Goal: Check status: Check status

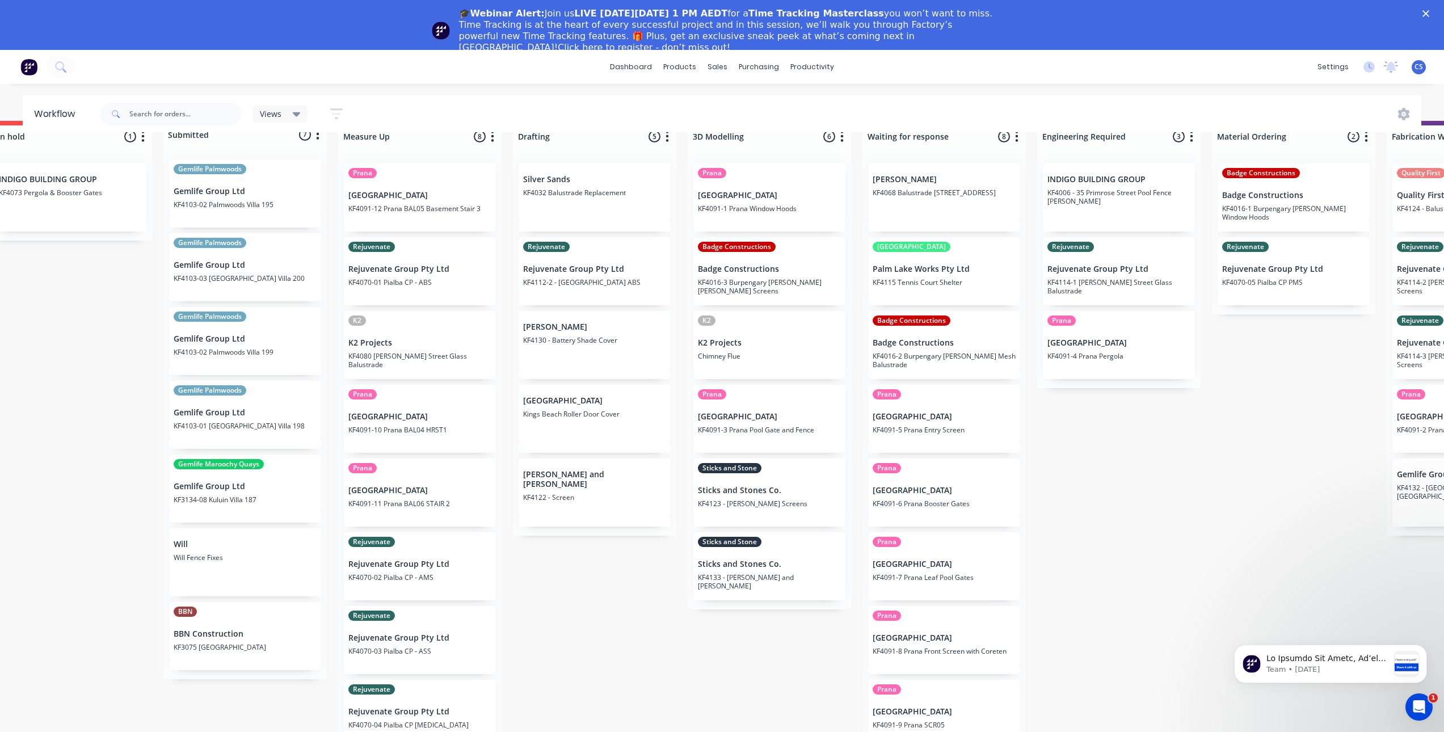
scroll to position [0, 36]
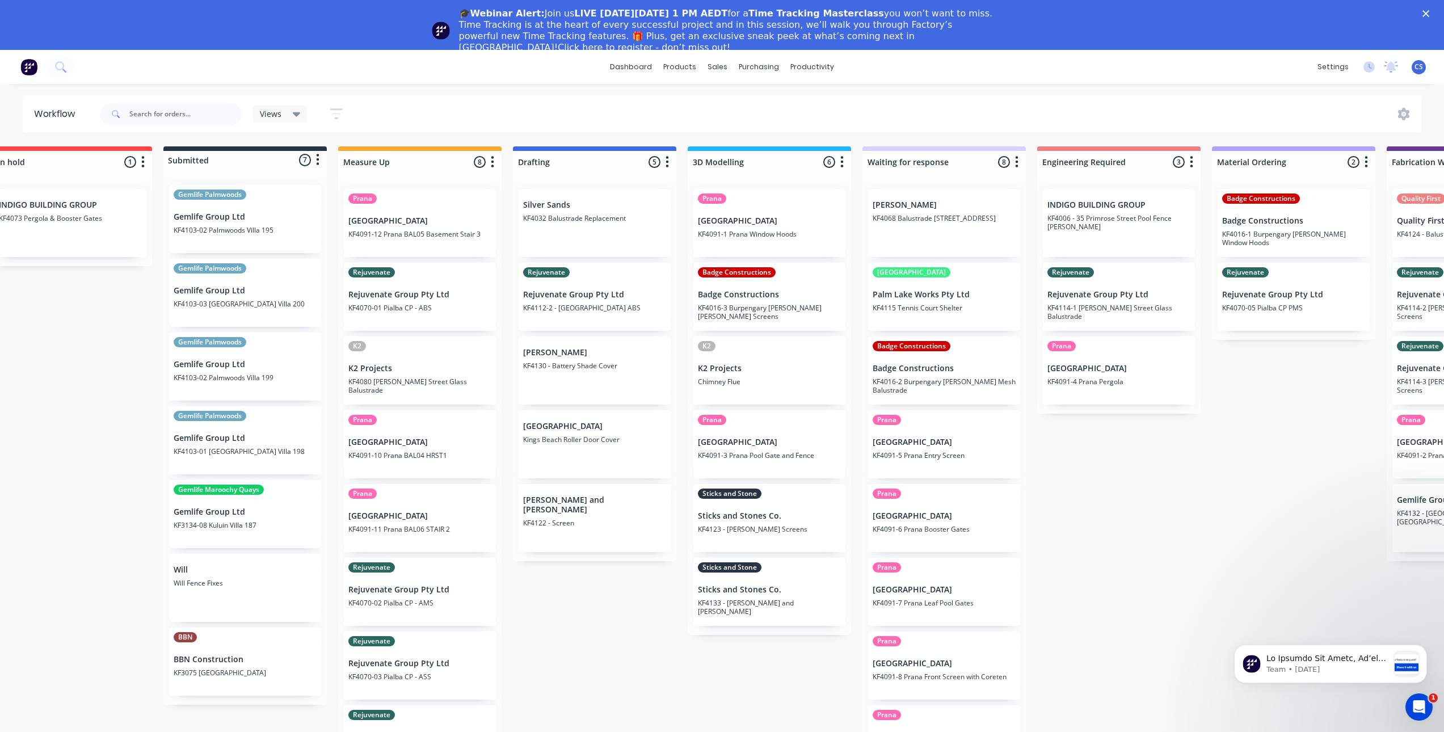
click at [593, 301] on div "Rejuvenate Rejuvenate Group Pty Ltd KF4112-2 - Maryborough ABS" at bounding box center [595, 297] width 152 height 68
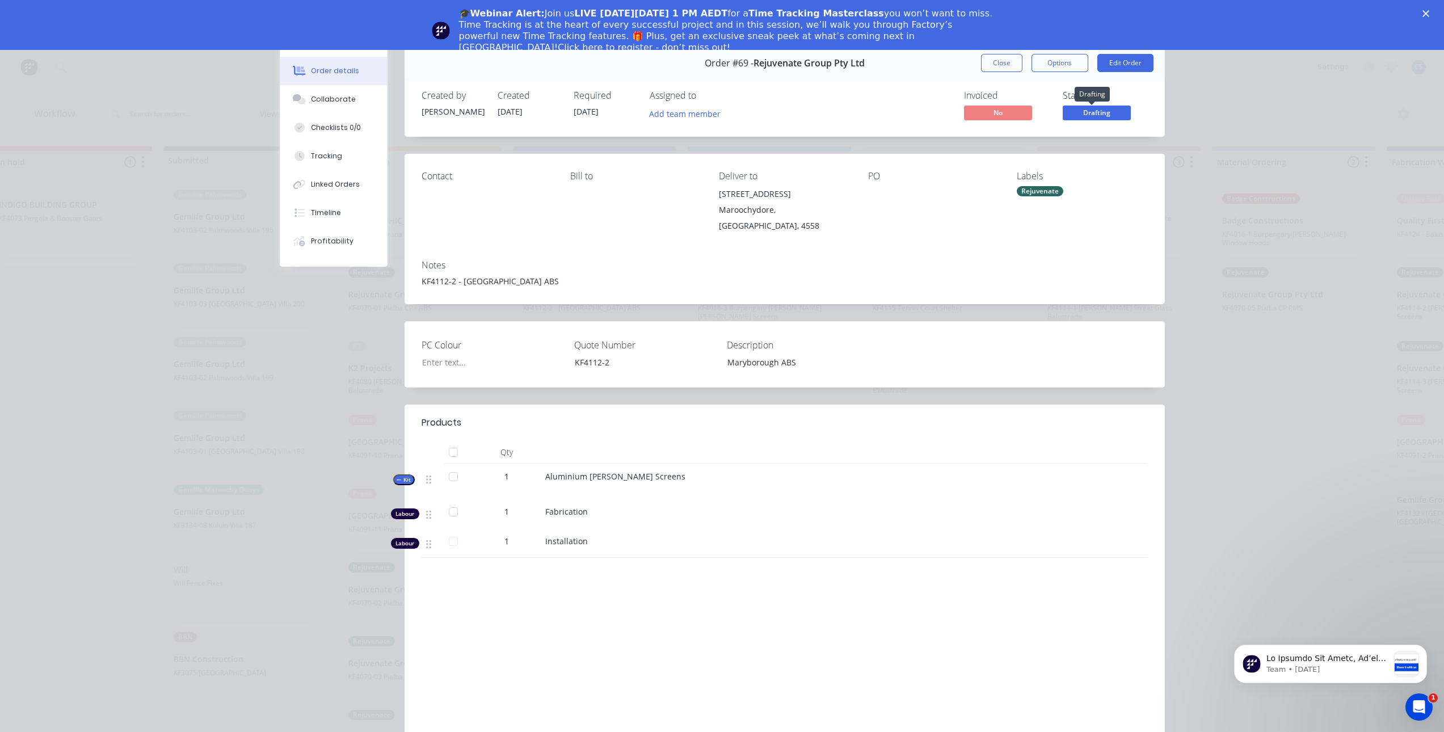
click at [1093, 113] on span "Drafting" at bounding box center [1097, 113] width 68 height 14
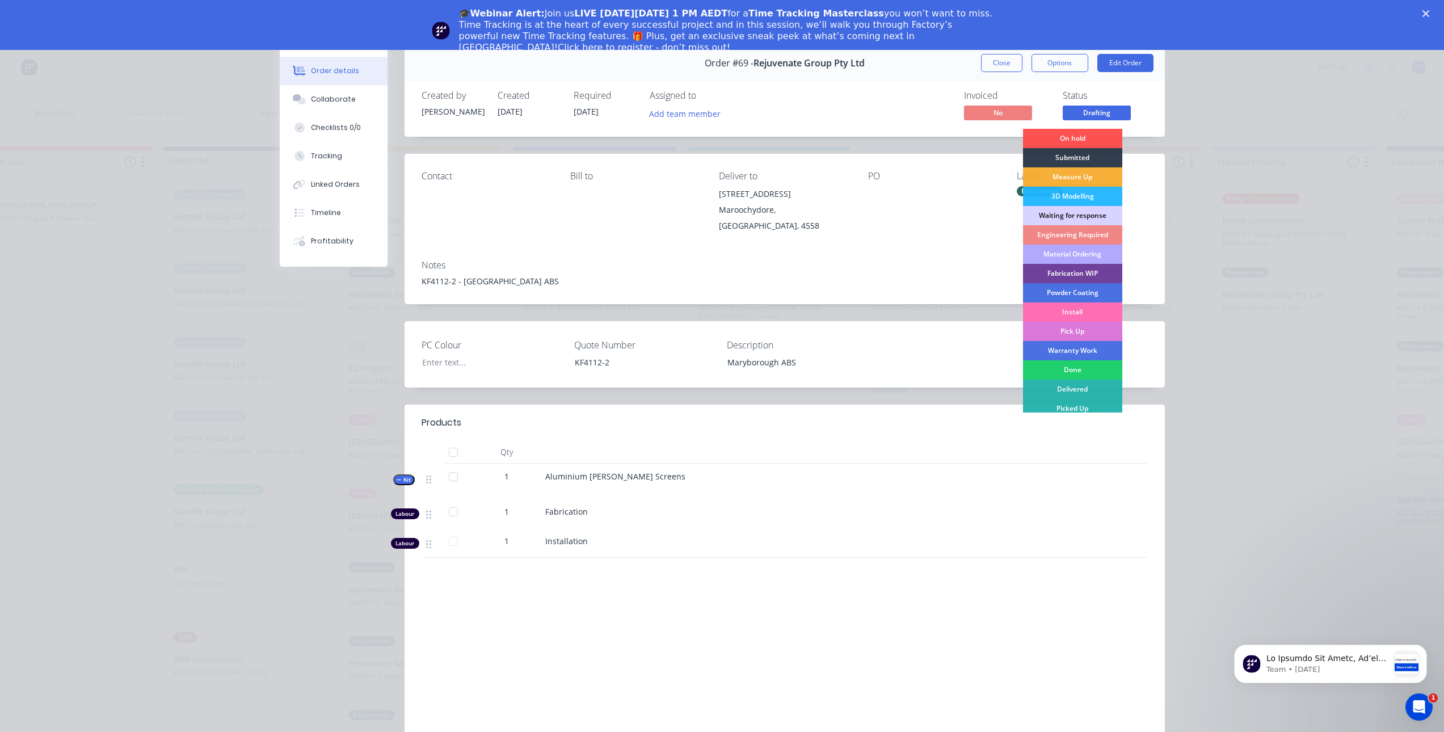
click at [1286, 121] on div "Order details Collaborate Checklists 0/0 Tracking Linked Orders Timeline Profit…" at bounding box center [722, 366] width 1444 height 732
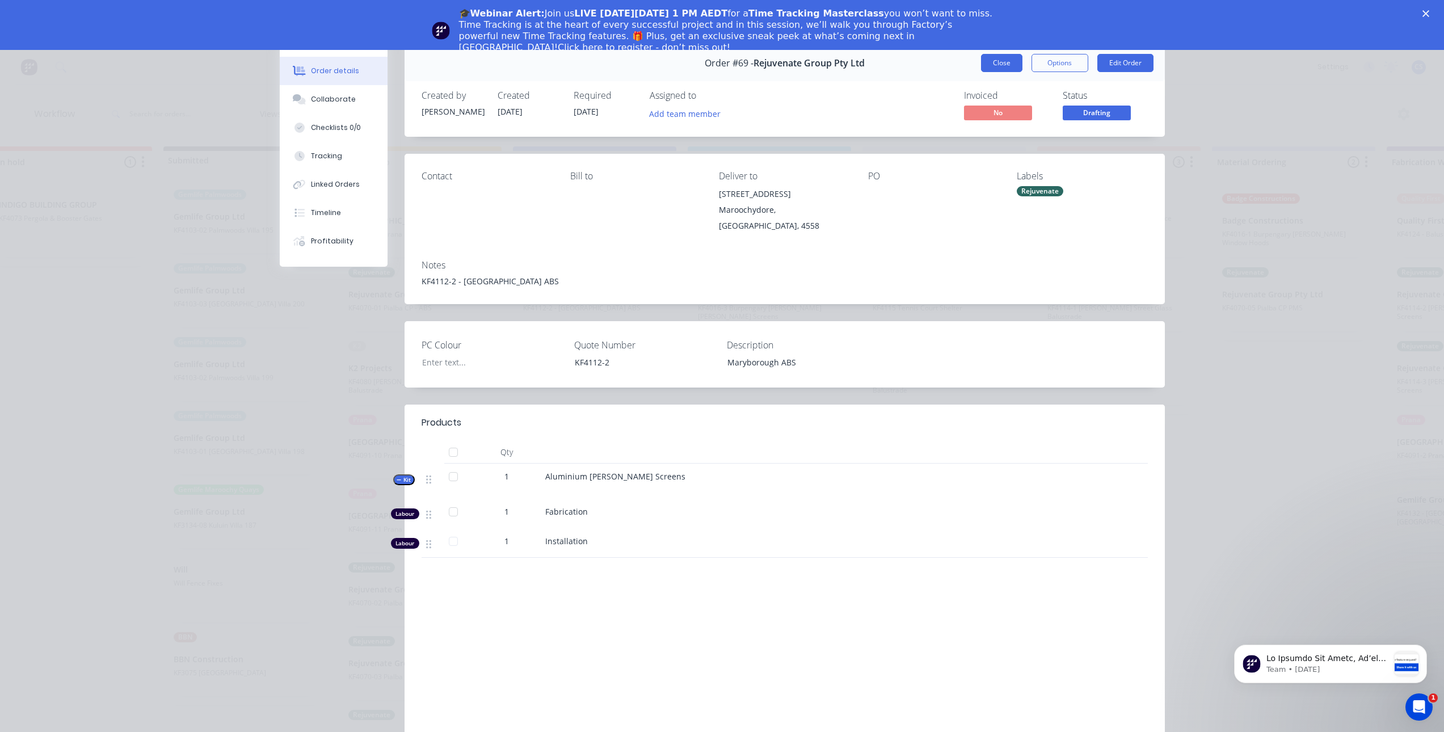
click at [1006, 60] on button "Close" at bounding box center [1001, 63] width 41 height 18
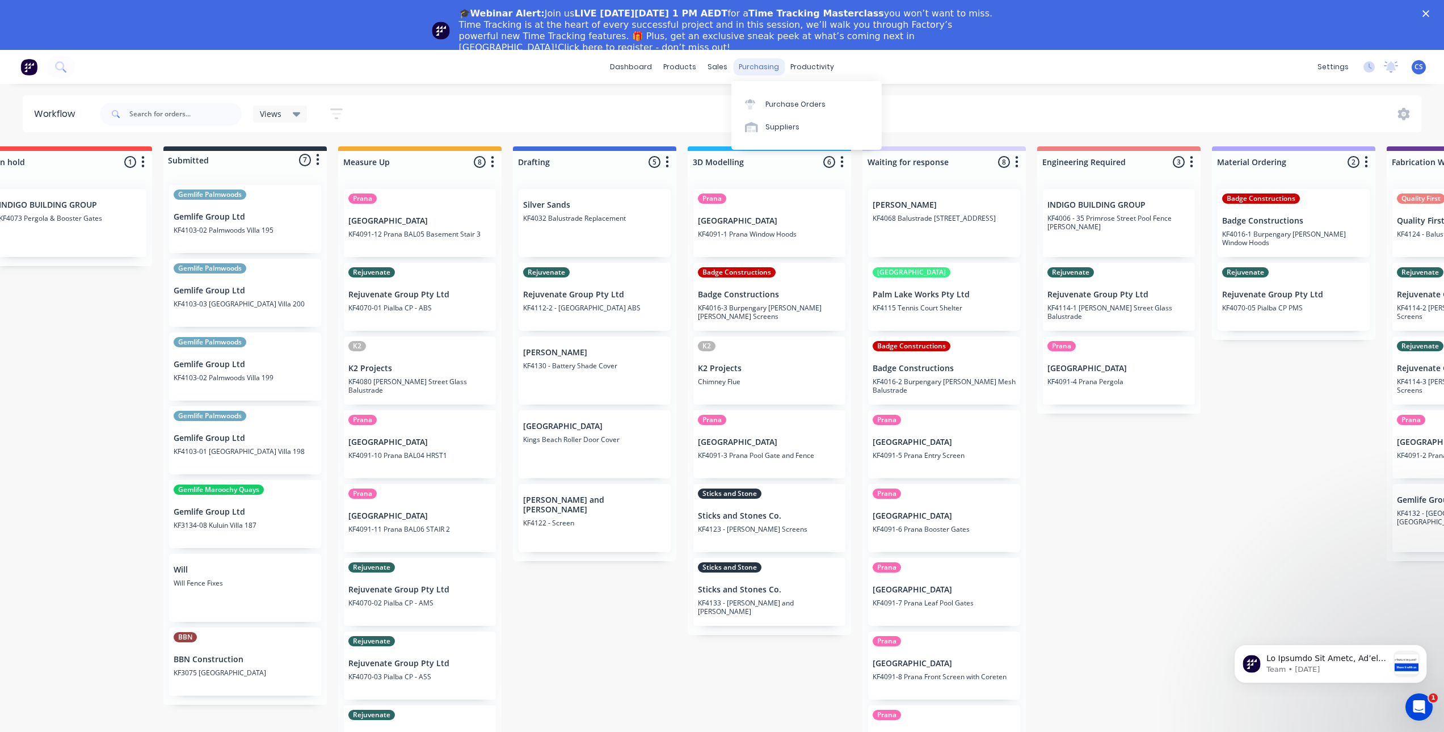
click at [751, 69] on div "purchasing" at bounding box center [759, 66] width 52 height 17
click at [774, 106] on div "Purchase Orders" at bounding box center [795, 104] width 60 height 10
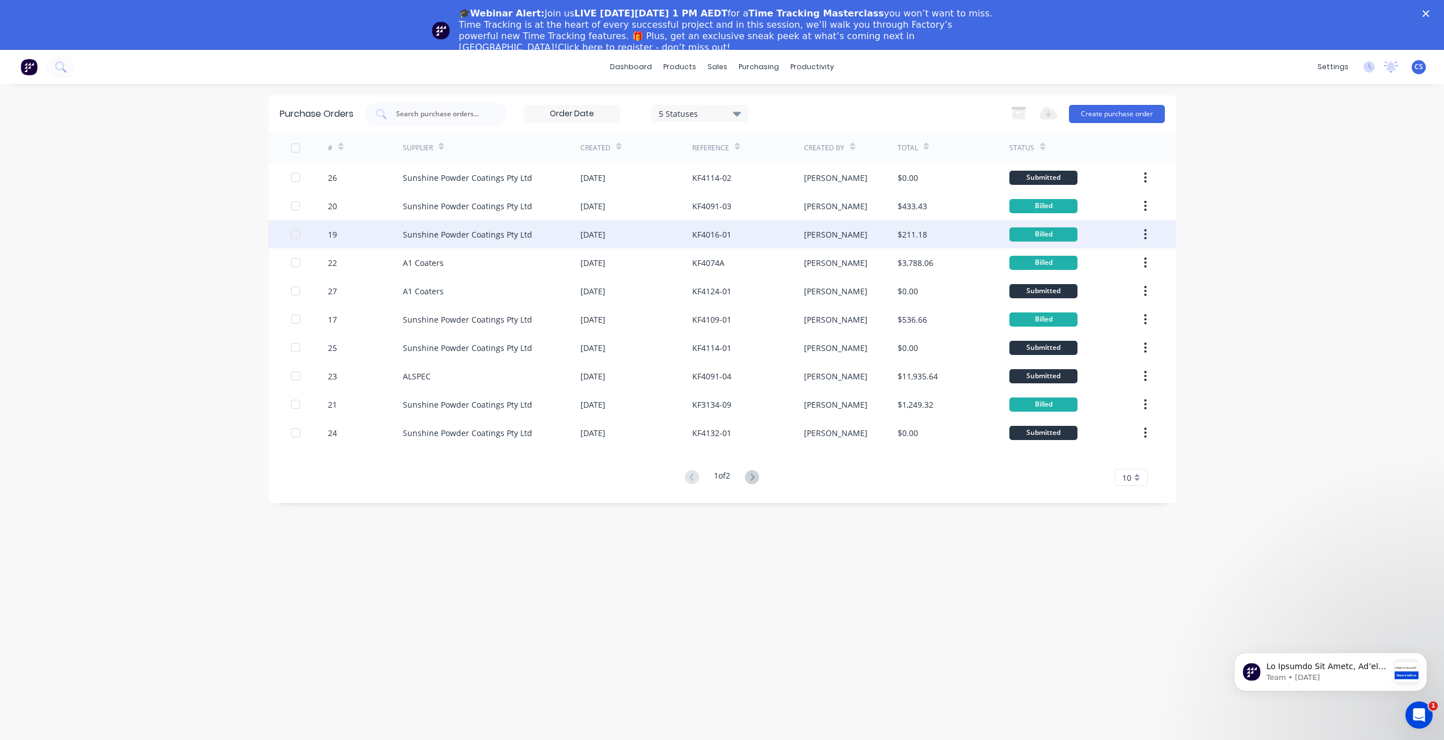
click at [648, 247] on div "[DATE]" at bounding box center [636, 234] width 112 height 28
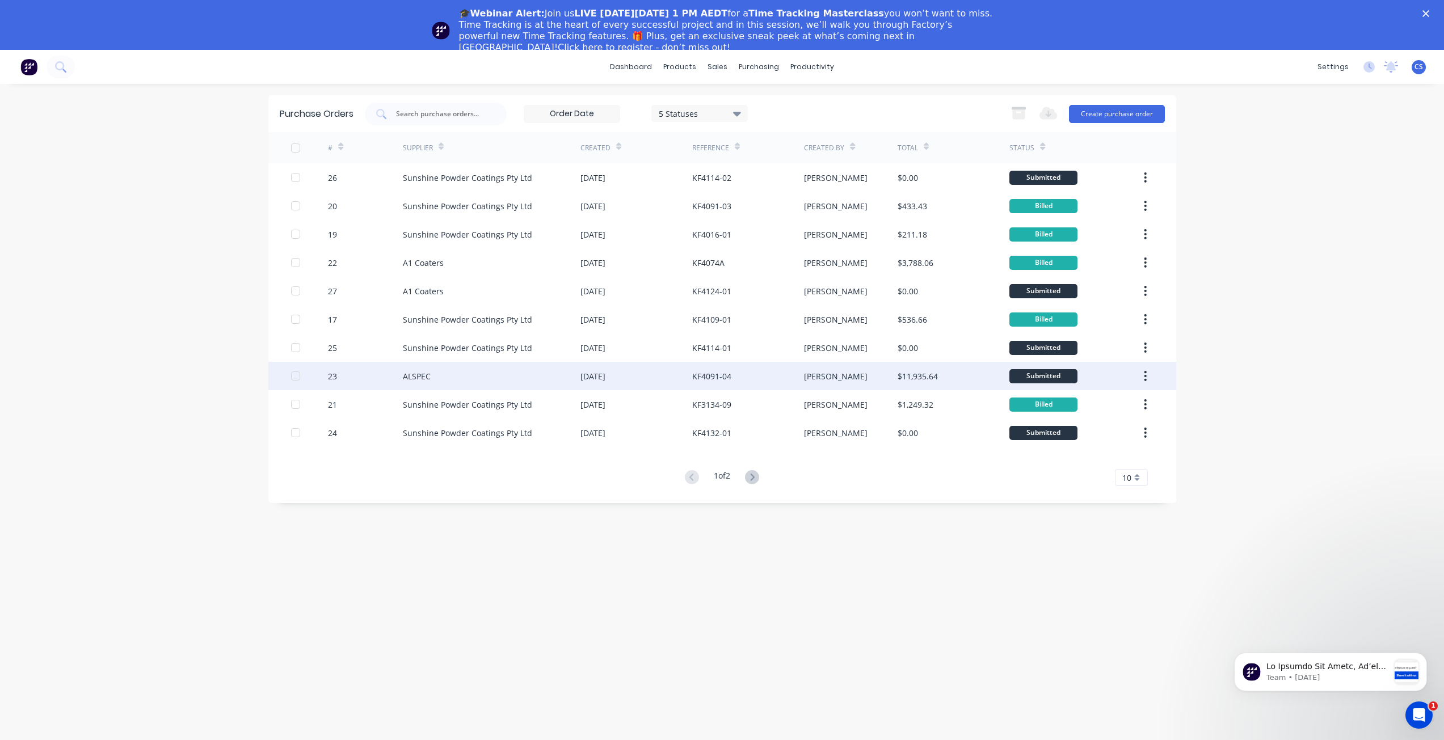
click at [742, 380] on div "KF4091-04" at bounding box center [748, 376] width 112 height 28
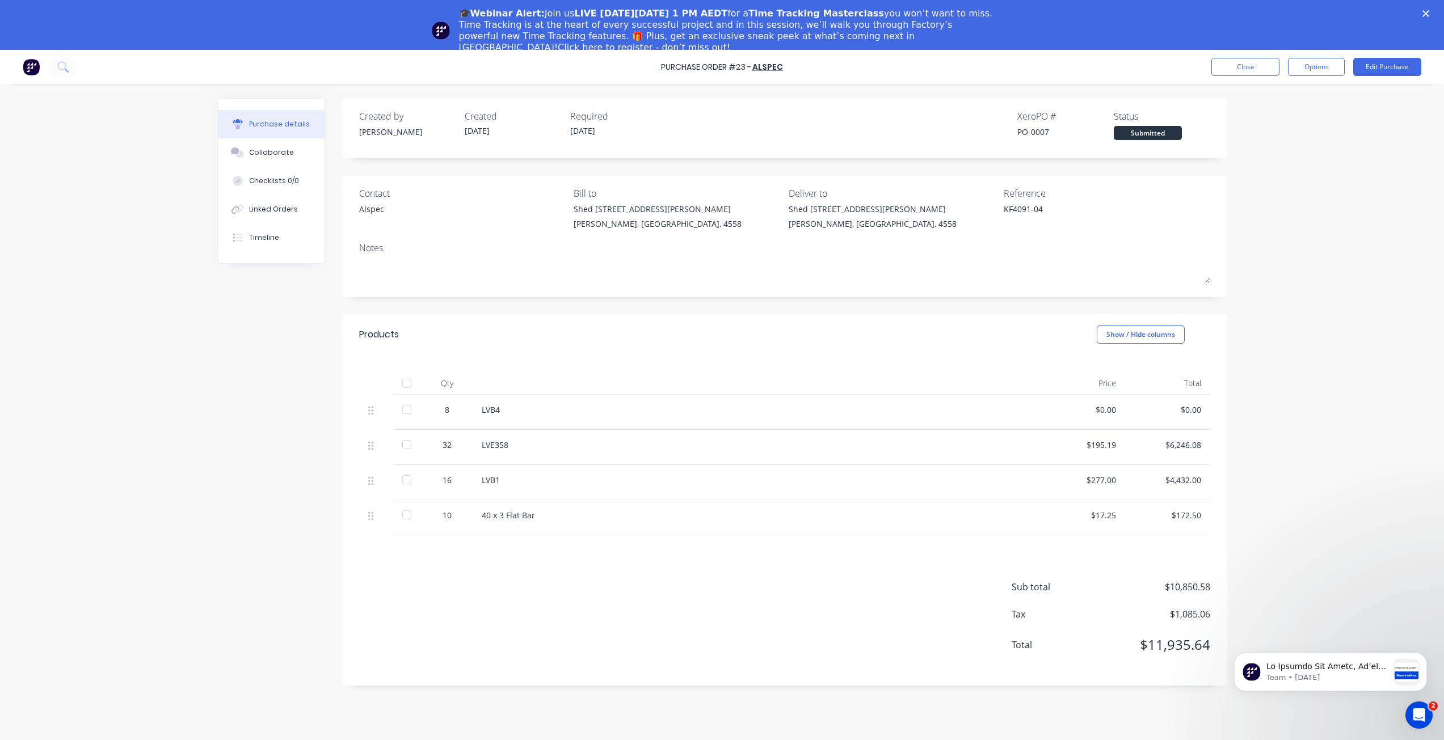
type textarea "x"
